Goal: Navigation & Orientation: Go to known website

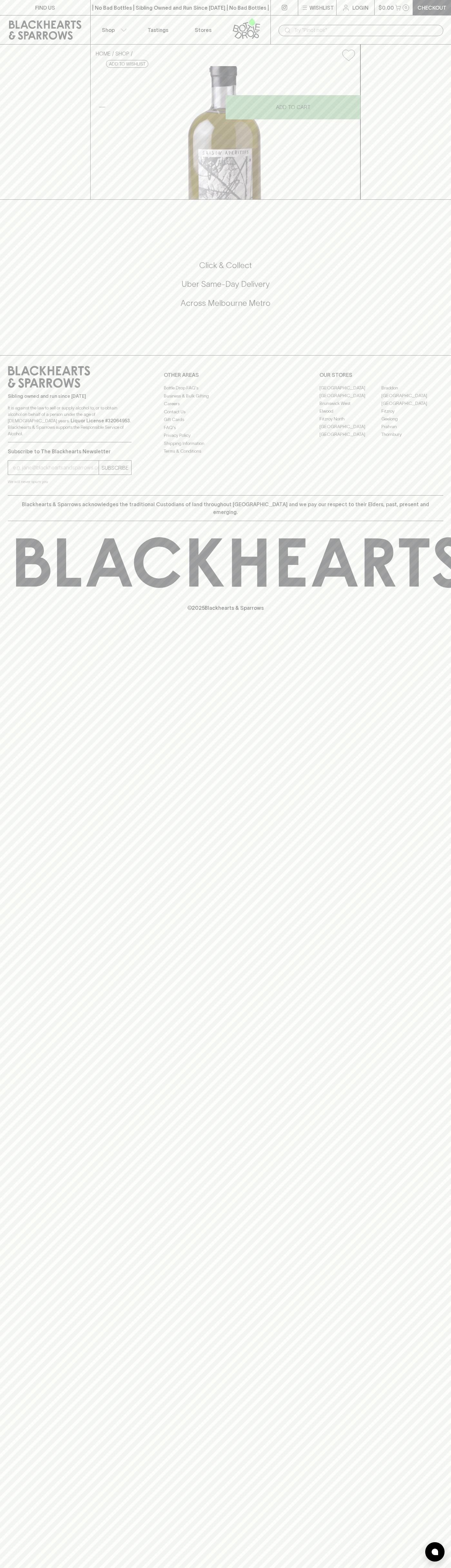
click at [69, 19] on link at bounding box center [45, 30] width 90 height 29
click at [232, 1568] on html "FIND US | No Bad Bottles | Sibling Owned and Run Since [DATE] | No Bad Bottles …" at bounding box center [225, 784] width 451 height 1568
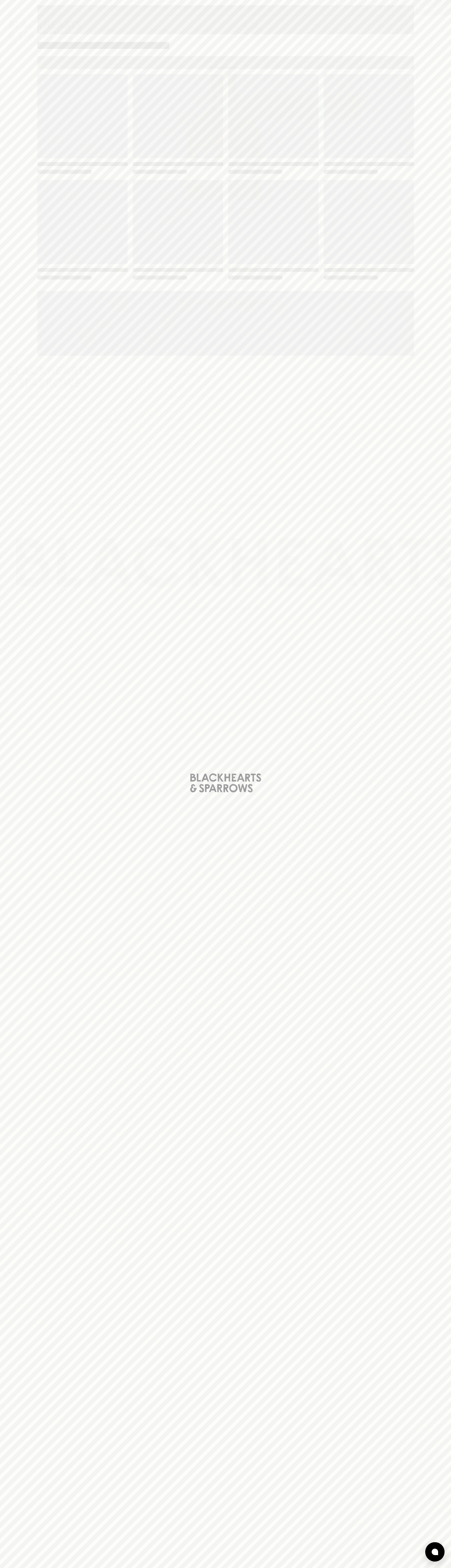
click at [16, 831] on div "Loading" at bounding box center [225, 784] width 451 height 1568
